Goal: Task Accomplishment & Management: Use online tool/utility

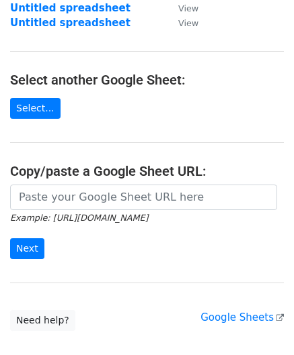
scroll to position [134, 0]
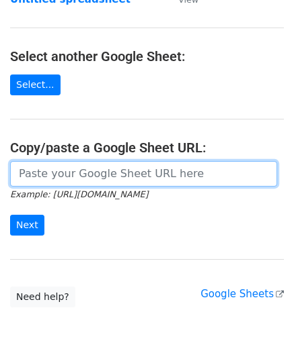
click at [63, 163] on input "url" at bounding box center [143, 174] width 267 height 26
paste input "https://docs.google.com/spreadsheets/d/165IWmw9prA6cIm0pu7o0bQOjsDmDfxPEwfh7yG3…"
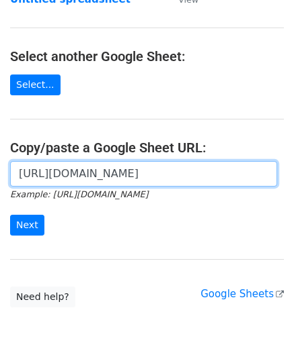
scroll to position [0, 302]
type input "https://docs.google.com/spreadsheets/d/165IWmw9prA6cIm0pu7o0bQOjsDmDfxPEwfh7yG3…"
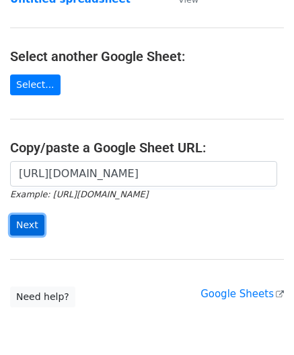
click at [27, 217] on input "Next" at bounding box center [27, 225] width 34 height 21
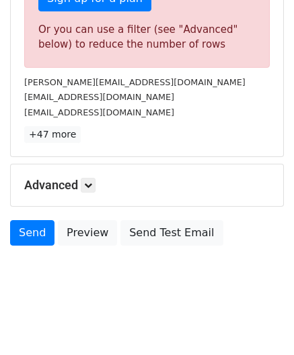
scroll to position [454, 0]
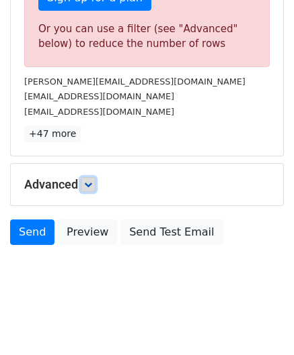
click at [92, 181] on icon at bounding box center [88, 185] width 8 height 8
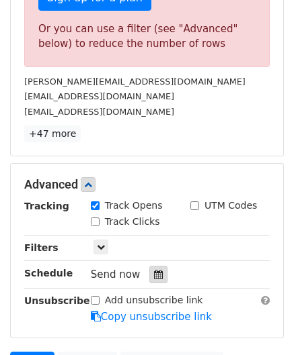
click at [154, 271] on icon at bounding box center [158, 274] width 9 height 9
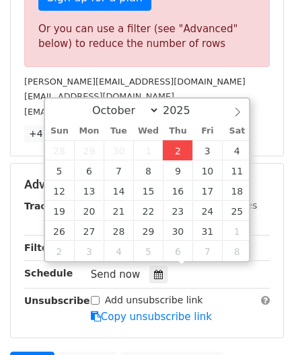
type input "[DATE] 12:00"
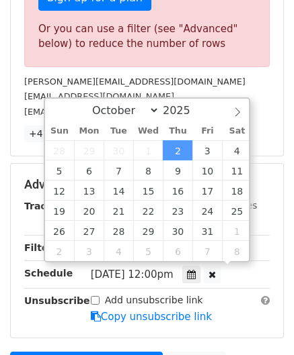
scroll to position [0, 0]
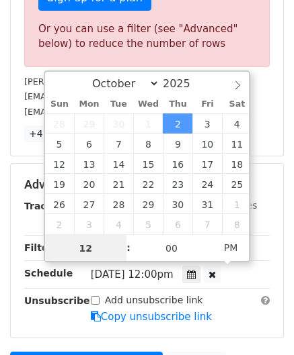
paste input "8"
type input "8"
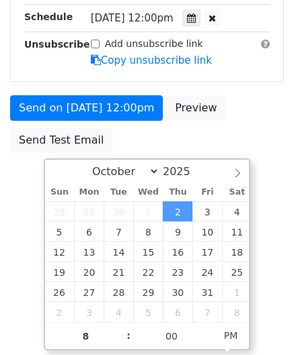
type input "[DATE] 20:00"
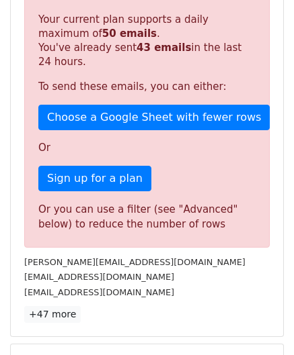
scroll to position [616, 0]
